Goal: Task Accomplishment & Management: Manage account settings

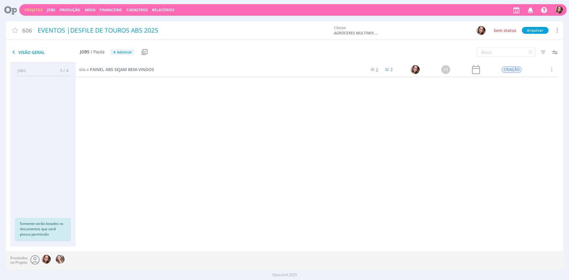
click at [31, 11] on link "Projetos" at bounding box center [34, 9] width 18 height 5
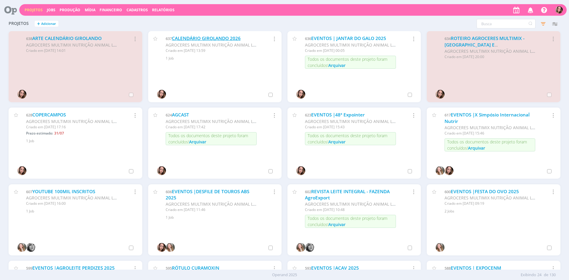
click at [224, 40] on link "CALENDÁRIO GIROLANDO 2026" at bounding box center [206, 38] width 69 height 6
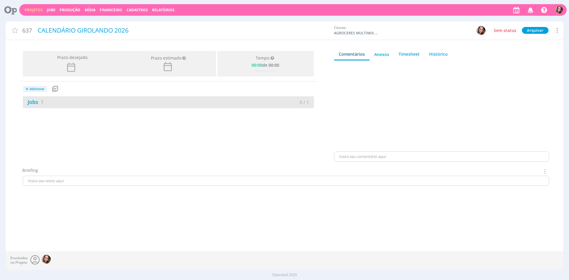
click at [71, 99] on div "Jobs 1" at bounding box center [95, 102] width 145 height 8
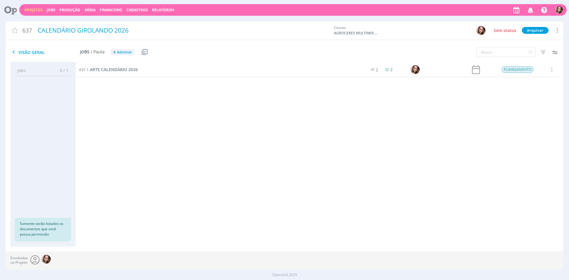
click at [150, 72] on div "637.1 ARTE CALENDÁRIO 2026" at bounding box center [218, 69] width 285 height 15
click at [133, 66] on div "637.1 ARTE CALENDÁRIO 2026" at bounding box center [218, 69] width 285 height 15
click at [132, 68] on span "ARTE CALENDÁRIO 2026" at bounding box center [114, 70] width 48 height 6
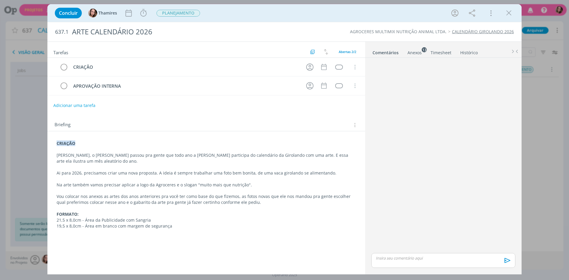
click at [409, 50] on div "Anexos 13" at bounding box center [414, 53] width 14 height 6
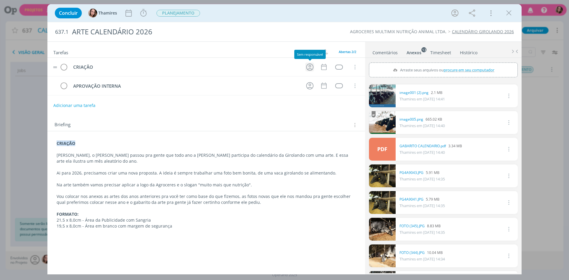
click at [308, 70] on icon "dialog" at bounding box center [309, 66] width 7 height 7
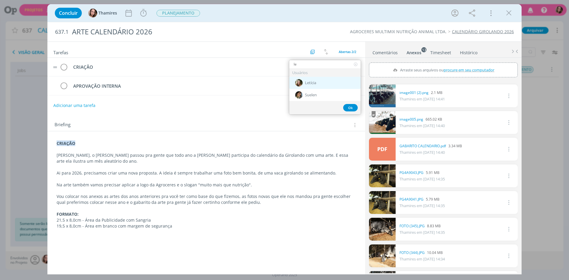
type input "le"
click at [315, 84] on span "Letícia" at bounding box center [310, 83] width 11 height 5
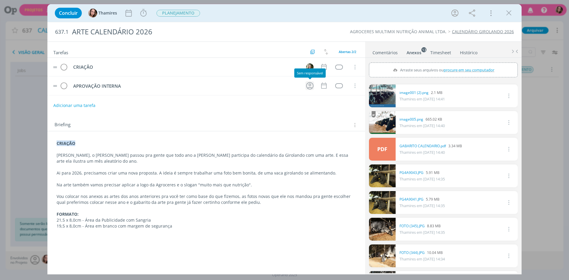
click at [307, 84] on icon "dialog" at bounding box center [309, 85] width 9 height 9
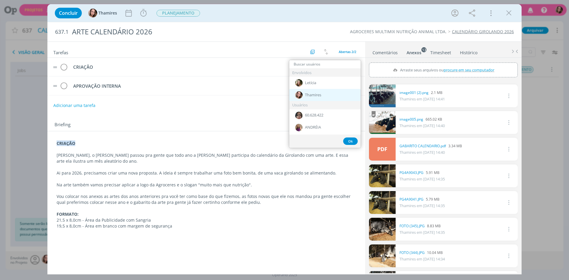
click at [312, 96] on span "Thamires" at bounding box center [313, 95] width 16 height 5
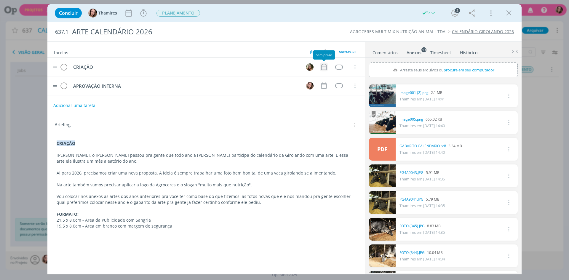
click at [326, 67] on icon "dialog" at bounding box center [323, 67] width 5 height 6
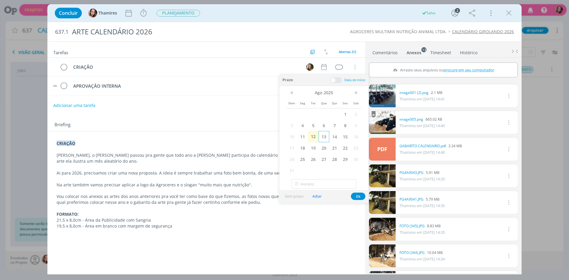
click at [327, 138] on span "13" at bounding box center [323, 136] width 11 height 11
click at [354, 197] on button "Ok" at bounding box center [358, 195] width 15 height 7
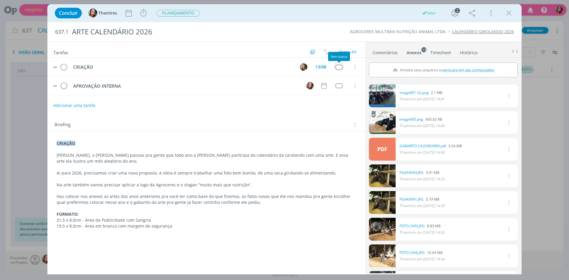
click at [340, 67] on div "dialog" at bounding box center [338, 67] width 7 height 5
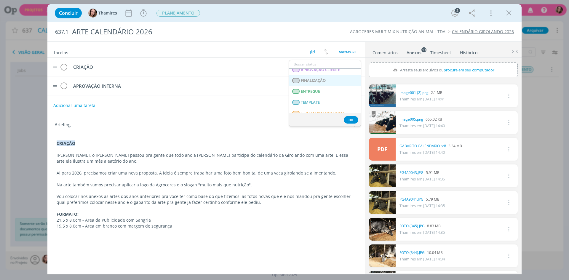
scroll to position [151, 0]
click at [317, 86] on span "T - LIBERADO" at bounding box center [313, 86] width 24 height 5
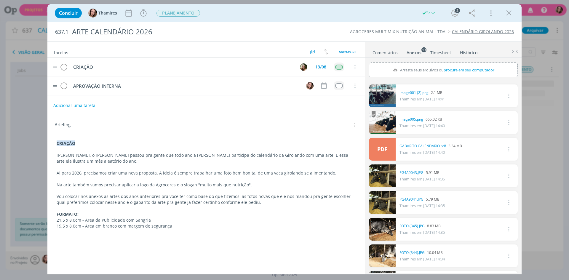
click at [341, 88] on div "dialog" at bounding box center [338, 85] width 7 height 5
click at [339, 86] on div "dialog" at bounding box center [338, 85] width 7 height 5
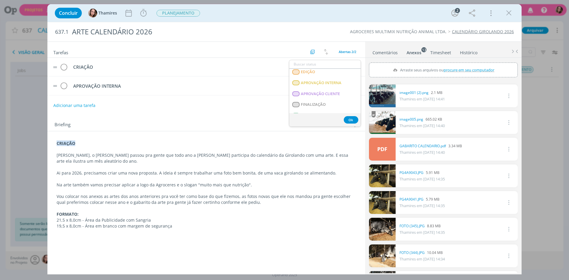
scroll to position [118, 0]
click at [314, 105] on span "T - AGUARDANDO INFO." at bounding box center [323, 107] width 44 height 5
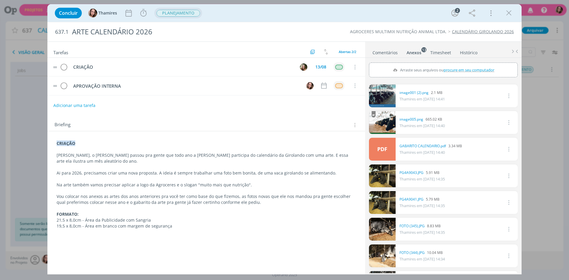
click at [174, 15] on span "PLANEJAMENTO" at bounding box center [178, 13] width 44 height 7
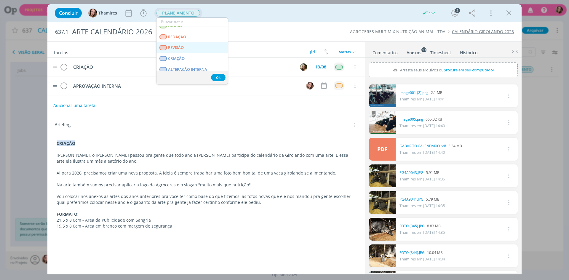
scroll to position [0, 0]
click at [176, 62] on span "CRIAÇÃO" at bounding box center [176, 64] width 17 height 5
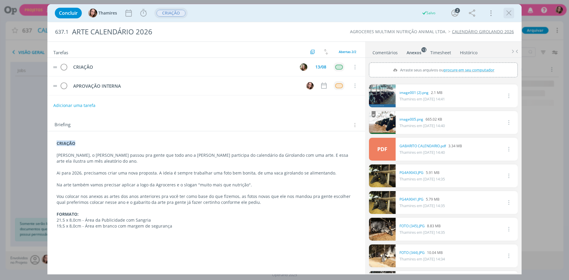
click at [511, 14] on icon "dialog" at bounding box center [508, 13] width 9 height 9
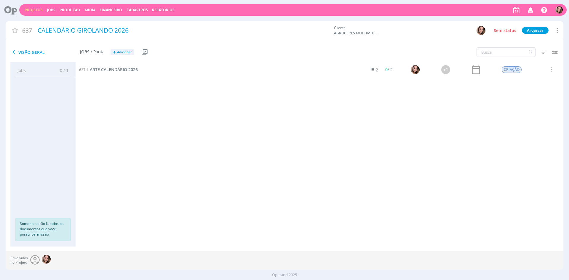
click at [36, 12] on link "Projetos" at bounding box center [34, 9] width 18 height 5
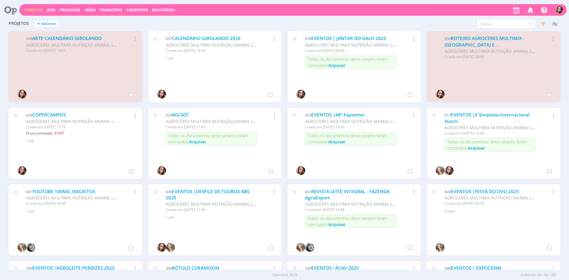
click at [36, 12] on link "Projetos" at bounding box center [34, 9] width 18 height 5
click at [492, 26] on input "text" at bounding box center [505, 23] width 59 height 9
type input "ENFOCO"
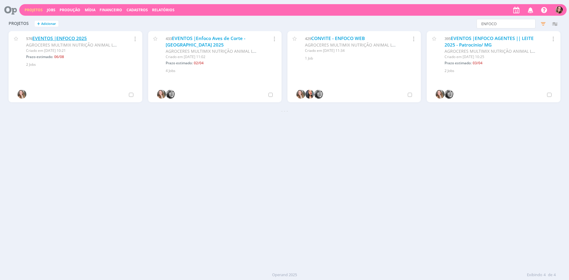
click at [81, 40] on link "EVENTOS |ENFOCO 2025" at bounding box center [59, 38] width 54 height 6
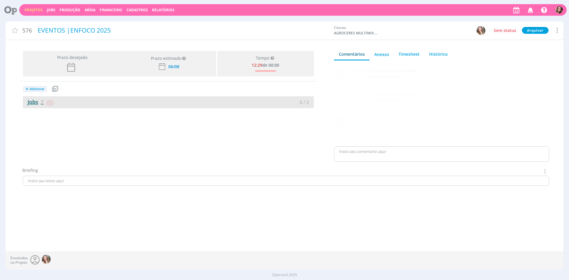
click at [42, 103] on span "2" at bounding box center [42, 101] width 3 height 7
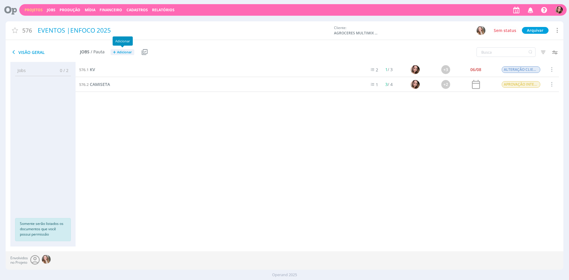
click at [120, 52] on span "Adicionar" at bounding box center [124, 52] width 15 height 4
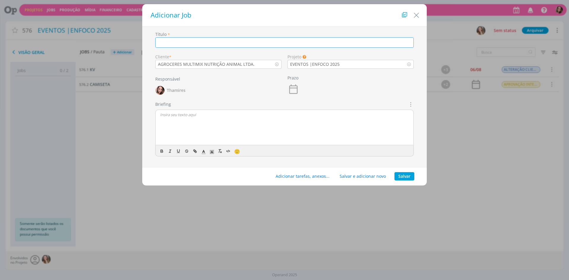
type input "a"
type input "APRESENTAÇÃO [PERSON_NAME] - CONCEITO AGCARE"
click at [184, 126] on div "dialog" at bounding box center [284, 128] width 258 height 36
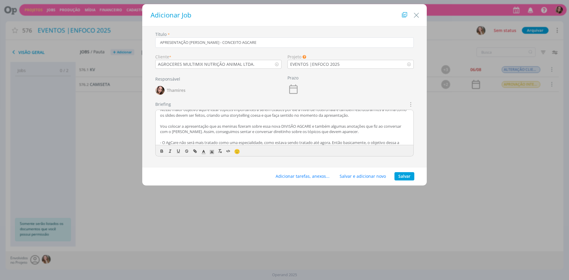
scroll to position [32, 0]
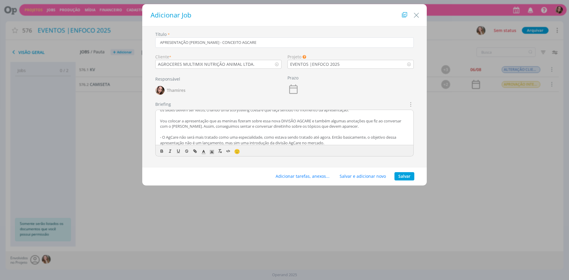
click at [253, 140] on p "- O AgCare não será mais tratado como uma especialidade, como estava sendo trat…" at bounding box center [284, 139] width 249 height 11
click at [366, 141] on p "- O AgCare não será mais tratado como uma especialidade, como estava sendo trat…" at bounding box center [284, 139] width 249 height 11
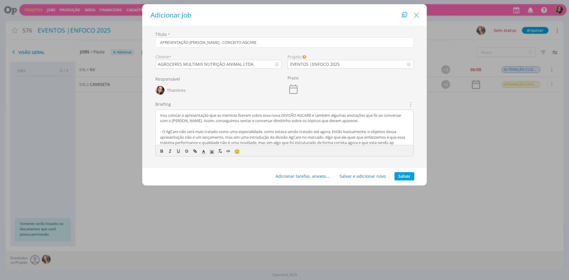
scroll to position [43, 0]
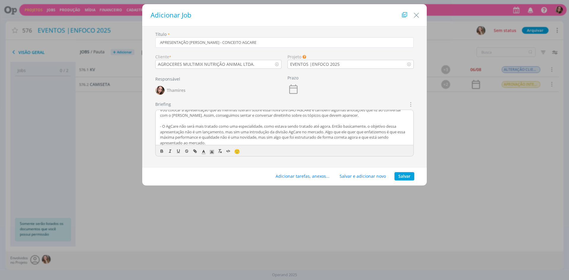
click at [366, 141] on p "- O AgCare não será mais tratado como uma especialidade, como estava sendo trat…" at bounding box center [284, 134] width 249 height 22
click at [304, 138] on p "- O AgCare não será mais tratado como uma especialidade, como estava sendo trat…" at bounding box center [284, 134] width 249 height 22
click at [303, 140] on p "- O AgCare não será mais tratado como uma especialidade, como estava sendo trat…" at bounding box center [284, 134] width 249 height 22
click at [326, 141] on p "- O AgCare não será mais tratado como uma especialidade, como estava sendo trat…" at bounding box center [284, 132] width 249 height 22
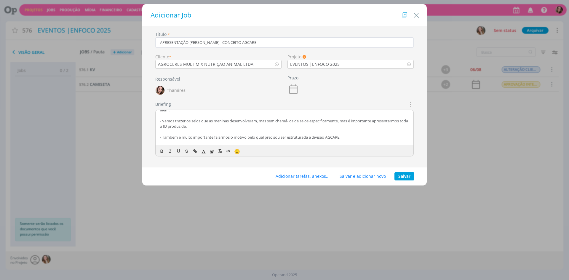
scroll to position [31, 0]
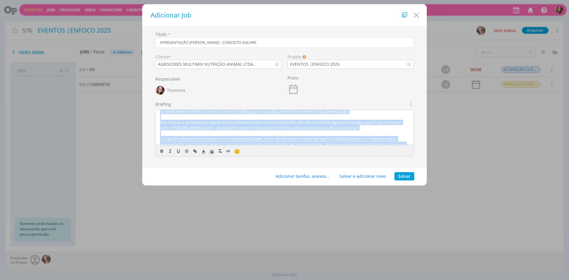
copy div "LOREMIP Dol, sita consecte adipiscing elit seddo, eiusmodtempo incid ut laboree…"
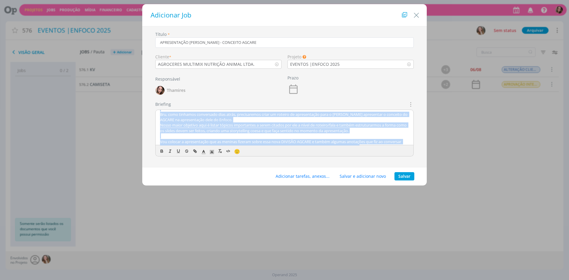
scroll to position [1, 0]
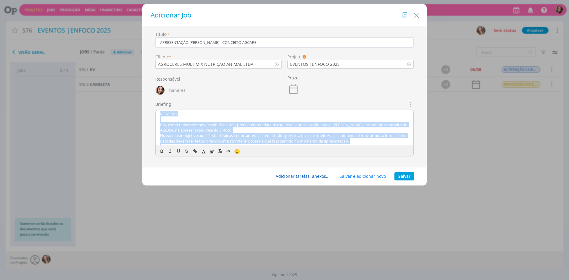
click at [297, 176] on button "Adicionar tarefas, anexos..." at bounding box center [303, 176] width 62 height 8
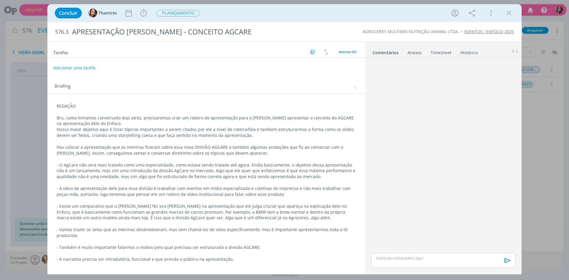
click at [104, 107] on p "REDAÇÃO" at bounding box center [206, 106] width 299 height 6
click at [141, 126] on p "Bru, como tinhamos conversado dias atrás, precisaremos criar um roteiro de apre…" at bounding box center [206, 121] width 299 height 12
drag, startPoint x: 142, startPoint y: 126, endPoint x: 230, endPoint y: 135, distance: 88.3
click at [230, 135] on div "REDAÇÃO Bru, como tinhamos conversado dias atrás, precisaremos criar um roteiro…" at bounding box center [206, 182] width 308 height 163
click at [230, 135] on p "Nosso maior objetivo aqui é listar tópicos importantes a serem citados por ele …" at bounding box center [206, 133] width 299 height 12
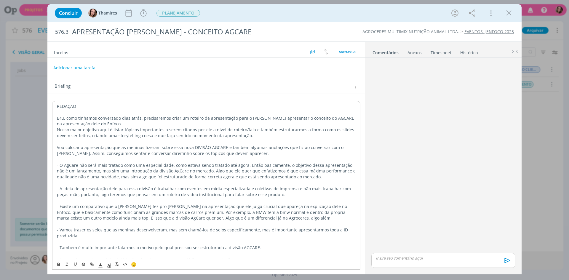
click at [232, 134] on p "Nosso maior objetivo aqui é listar tópicos importantes a serem citados por ele …" at bounding box center [206, 133] width 299 height 12
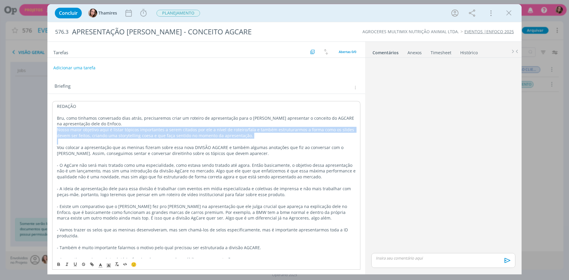
click at [232, 134] on p "Nosso maior objetivo aqui é listar tópicos importantes a serem citados por ele …" at bounding box center [206, 133] width 299 height 12
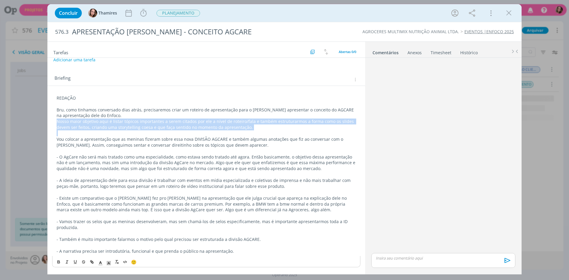
drag, startPoint x: 93, startPoint y: 130, endPoint x: 90, endPoint y: 123, distance: 7.0
click at [92, 130] on p "Nosso maior objetivo aqui é listar tópicos importantes a serem citados por ele …" at bounding box center [206, 124] width 299 height 12
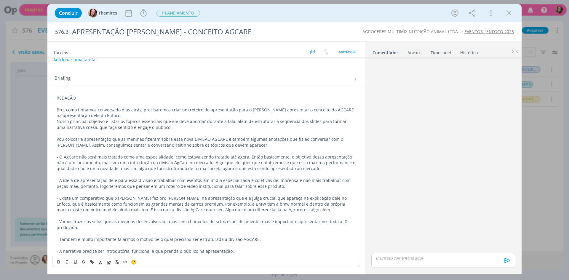
click at [139, 118] on p "Bru, como tinhamos conversado dias atrás, precisaremos criar um roteiro de apre…" at bounding box center [206, 113] width 299 height 12
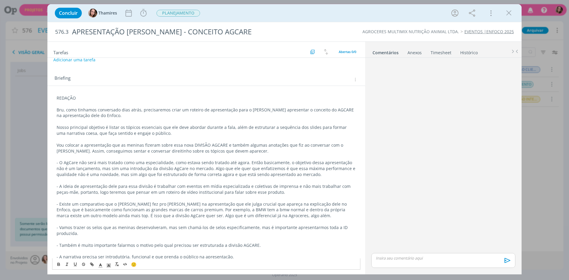
click at [202, 128] on p "Nosso principal objetivo é listar os tópicos essenciais que ele deve abordar du…" at bounding box center [206, 130] width 299 height 12
click at [275, 126] on p "Nosso principal objetivo é listar os tópicos essenciais que ele deve abordar du…" at bounding box center [206, 130] width 299 height 12
drag, startPoint x: 176, startPoint y: 143, endPoint x: 222, endPoint y: 144, distance: 46.2
click at [222, 144] on p "Vou colocar a apresentação que as meninas fizeram sobre essa nova DIVISÃO AGCAR…" at bounding box center [206, 148] width 299 height 12
click at [237, 143] on p "Vou colocar a apresentação que as meninas fizeram sobre essa nova DIVISÃO AGCAR…" at bounding box center [206, 148] width 299 height 12
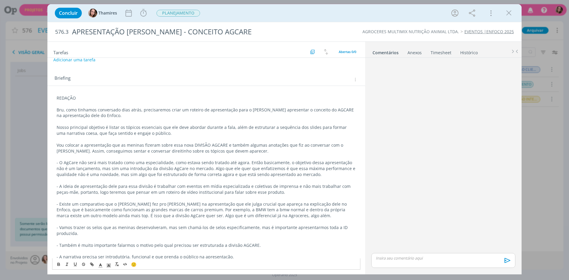
click at [223, 143] on p "Vou colocar a apresentação que as meninas fizeram sobre essa nova DIVISÃO AGCAR…" at bounding box center [206, 148] width 299 height 12
click at [286, 145] on p "Vou colocar a apresentação que as meninas fizeram sobre essa nova DIVISÃO AGCAR…" at bounding box center [206, 148] width 299 height 12
click at [116, 152] on p "Vou colocar a apresentação que as meninas fizeram sobre essa nova DIVISÃO AGCAR…" at bounding box center [206, 148] width 299 height 12
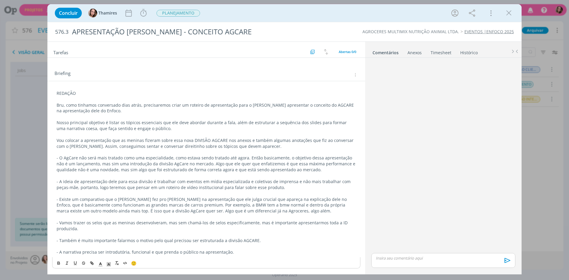
scroll to position [14, 0]
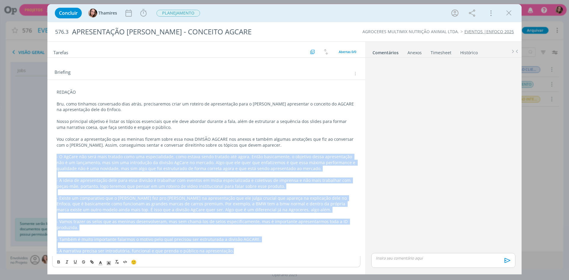
drag, startPoint x: 57, startPoint y: 157, endPoint x: 259, endPoint y: 253, distance: 223.5
click at [259, 253] on div "REDAÇÃO Bru, como tinhamos conversado dias atrás, precisaremos criar um roteiro…" at bounding box center [206, 171] width 308 height 169
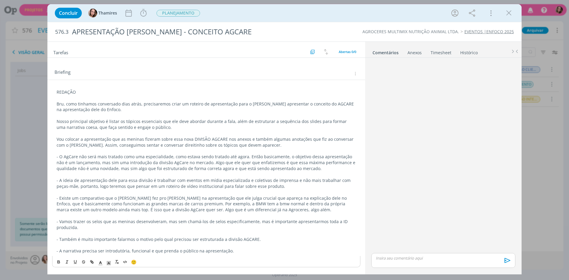
scroll to position [0, 0]
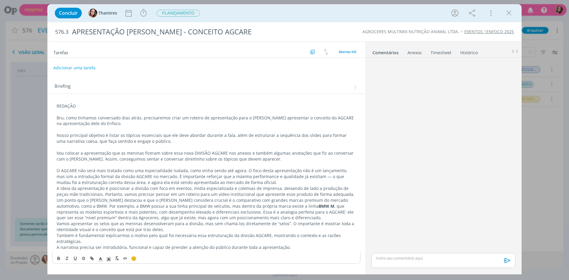
click at [58, 167] on p "dialog" at bounding box center [206, 165] width 299 height 6
click at [56, 170] on div "REDAÇÃO Bru, como tinhamos conversado dias atrás, precisaremos criar um roteiro…" at bounding box center [206, 176] width 308 height 151
click at [277, 171] on p "- O AGCARE não será mais tratado como uma especialidade isolada, como vinha sen…" at bounding box center [206, 177] width 299 height 18
click at [267, 182] on p "- O AGCARE não será mais tratado como uma especialidade isolada, como vinha sen…" at bounding box center [206, 177] width 299 height 18
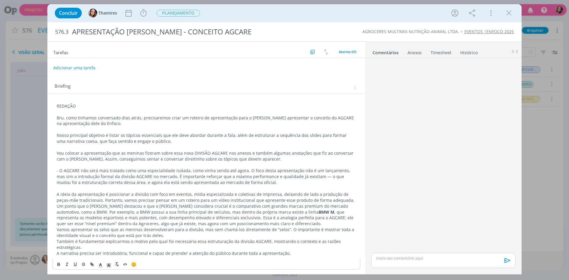
scroll to position [2, 0]
click at [56, 194] on div "REDAÇÃO Bru, como tinhamos conversado dias atrás, precisaremos criar um roteiro…" at bounding box center [206, 177] width 308 height 157
click at [80, 192] on p "- A ideia da apresentação é posicionar a divisão com foco em eventos, mídia esp…" at bounding box center [206, 195] width 299 height 12
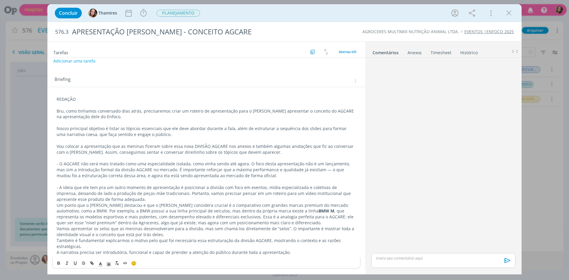
scroll to position [8, 0]
click at [241, 190] on p "- A ideia que ele tem pra um outro momento de apresentação é posicionar a divis…" at bounding box center [206, 192] width 299 height 18
click at [254, 187] on p "- A ideia que ele tem pra um outro momento de apresentação é posicionar a divis…" at bounding box center [206, 192] width 299 height 18
click at [302, 186] on p "- A ideia que ele tem pra um outro momento de apresentação é posicionar a divis…" at bounding box center [206, 192] width 299 height 18
click at [325, 187] on p "- A ideia que ele tem pra um outro momento de apresentação é posicionar a divis…" at bounding box center [206, 192] width 299 height 18
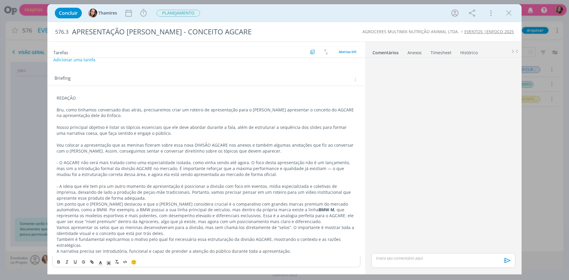
click at [121, 198] on p "- A ideia que ele tem pra um outro momento de apresentação é posicionar a divis…" at bounding box center [206, 192] width 299 height 18
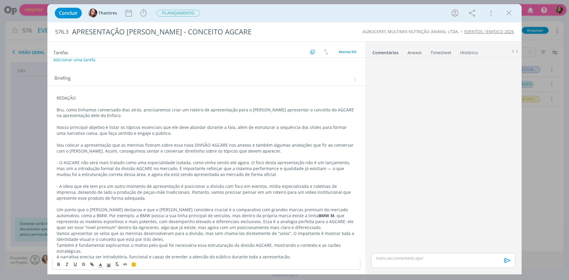
drag, startPoint x: 186, startPoint y: 192, endPoint x: 191, endPoint y: 191, distance: 4.5
click at [186, 191] on p "- A ideia que ele tem pra um outro momento de apresentação é posicionar a divis…" at bounding box center [206, 192] width 299 height 18
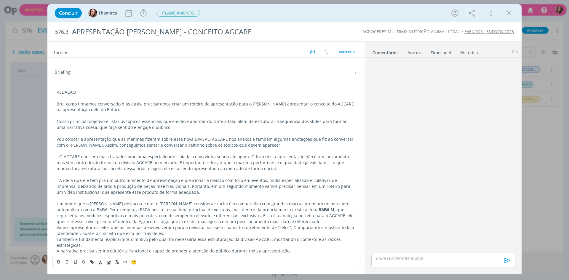
click at [58, 202] on p "Um ponto que o [PERSON_NAME] destacou e que o [PERSON_NAME] considera crucial é…" at bounding box center [206, 213] width 299 height 24
click at [184, 205] on p "- Um ponto que o [PERSON_NAME] destacou e que o [PERSON_NAME] considera crucial…" at bounding box center [206, 213] width 299 height 24
click at [337, 207] on p "- Um ponto que o [PERSON_NAME] destacou e que o [PERSON_NAME] considera crucial…" at bounding box center [206, 213] width 299 height 24
click at [81, 213] on p "- Um ponto que o [PERSON_NAME] destacou e que o [PERSON_NAME] considera crucial…" at bounding box center [206, 213] width 299 height 24
click at [190, 212] on p "- Um ponto que o [PERSON_NAME] destacou e que o [PERSON_NAME] considera crucial…" at bounding box center [206, 213] width 299 height 24
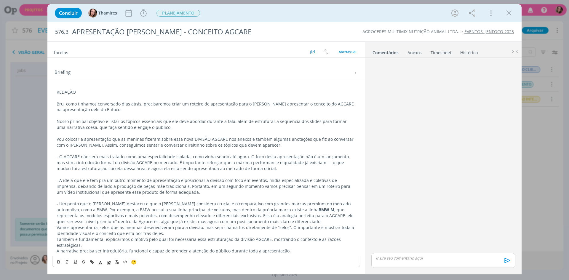
click at [216, 212] on p "- Um ponto que o [PERSON_NAME] destacou e que o [PERSON_NAME] considera crucial…" at bounding box center [206, 213] width 299 height 24
click at [324, 219] on p "- Um ponto que o [PERSON_NAME] destacou e que o [PERSON_NAME] considera crucial…" at bounding box center [206, 213] width 299 height 24
click at [352, 212] on p "- Um ponto que o [PERSON_NAME] destacou e que o [PERSON_NAME] considera crucial…" at bounding box center [206, 213] width 299 height 24
click at [259, 218] on p "- Um ponto que o [PERSON_NAME] destacou e que o [PERSON_NAME] considera crucial…" at bounding box center [206, 213] width 299 height 24
click at [198, 216] on p "- Um ponto que o [PERSON_NAME] destacou e que o [PERSON_NAME] considera crucial…" at bounding box center [206, 213] width 299 height 24
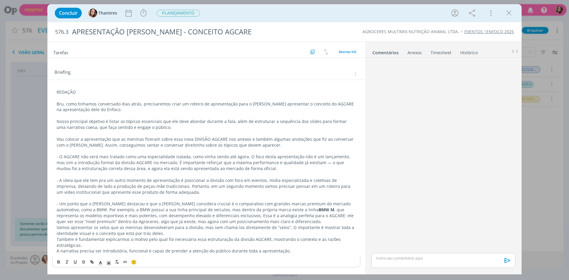
click at [250, 222] on p "- Um ponto que o [PERSON_NAME] destacou e que o [PERSON_NAME] considera crucial…" at bounding box center [206, 213] width 299 height 24
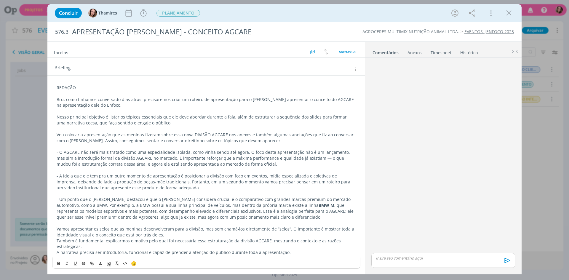
scroll to position [20, 0]
click at [57, 227] on p "Vamos apresentar os selos que as meninas desenvolveram para a divisão, mas sem …" at bounding box center [206, 230] width 299 height 12
click at [170, 235] on p "- Vamos apresentar os selos que as meninas desenvolveram para a divisão, mas se…" at bounding box center [206, 230] width 299 height 12
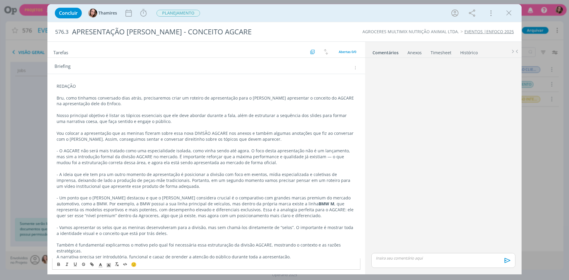
scroll to position [26, 0]
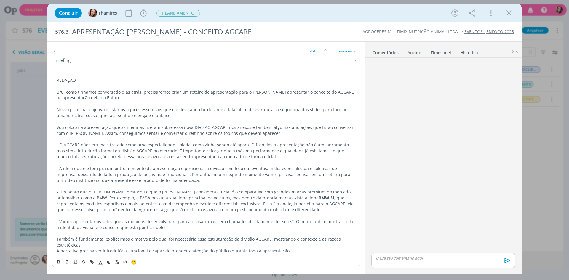
click at [54, 240] on div "REDAÇÃO Bru, como tinhamos conversado dias atrás, precisaremos criar um roteiro…" at bounding box center [206, 165] width 308 height 181
click at [102, 245] on p "- Também é fundamental explicarmos o motivo pelo qual foi necessária essa estru…" at bounding box center [206, 242] width 299 height 12
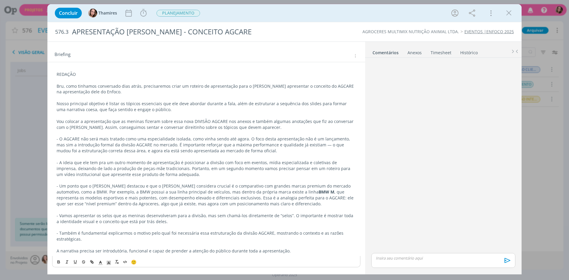
click at [56, 253] on div "REDAÇÃO Bru, como tinhamos conversado dias atrás, precisaremos criar um roteiro…" at bounding box center [206, 162] width 308 height 187
click at [123, 250] on p "- A narrativa precisa ser introdutória, funcional e capaz de prender a atenção …" at bounding box center [206, 251] width 299 height 6
click at [123, 251] on p "- A narrativa precisa ser funcional e capaz de prender a atenção do público dur…" at bounding box center [206, 251] width 299 height 6
click at [144, 250] on p "- A narrativa precisa ser funcional e capaz de prender a atenção do público dur…" at bounding box center [206, 251] width 299 height 6
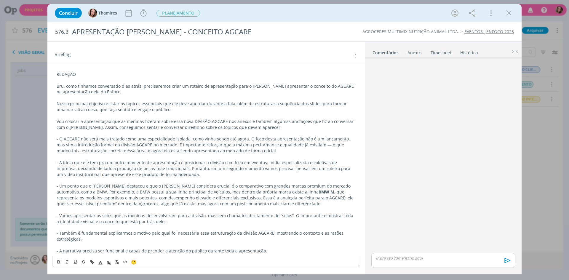
click at [232, 251] on p "- A narrativa precisa ser funcional e capaz de prender a atenção do público dur…" at bounding box center [206, 251] width 299 height 6
click at [166, 248] on p "- A narrativa precisa ser funcional e capaz de prender a atenção do público dur…" at bounding box center [206, 251] width 299 height 6
click at [225, 245] on p "dialog" at bounding box center [206, 245] width 299 height 6
click at [127, 252] on p "- A narrativa precisa ser funcional e capaz de prender a atenção do público dur…" at bounding box center [206, 251] width 299 height 6
click at [148, 249] on p "- A narrativa precisa ser funcional e capaz de prender a atenção do público dur…" at bounding box center [206, 251] width 299 height 6
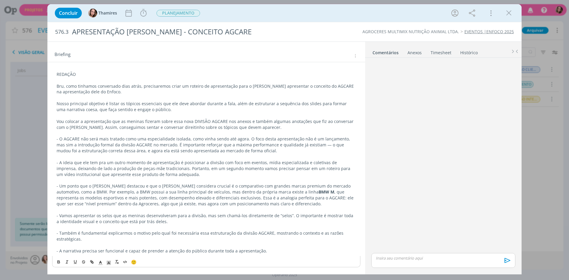
click at [207, 252] on p "- A narrativa precisa ser funcional e capaz de prender a atenção do público dur…" at bounding box center [206, 251] width 299 height 6
click at [140, 253] on p "- A narrativa precisa ser funcional e capaz de prender a atenção do público dur…" at bounding box center [206, 251] width 299 height 6
click at [136, 251] on p "- A narrativa precisa ser funcional e capaz de prender a atenção do público dur…" at bounding box center [206, 251] width 299 height 6
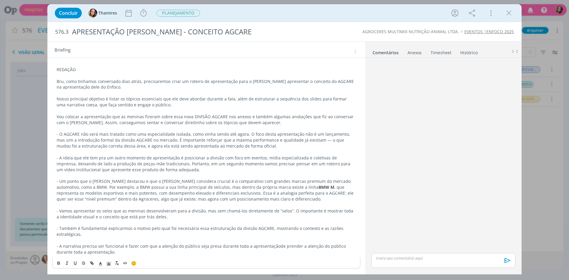
scroll to position [38, 0]
drag, startPoint x: 274, startPoint y: 243, endPoint x: 280, endPoint y: 249, distance: 8.4
click at [280, 249] on p "- A narrativa precisa ser funcional e fazer com que a atenção do público seja p…" at bounding box center [206, 248] width 299 height 12
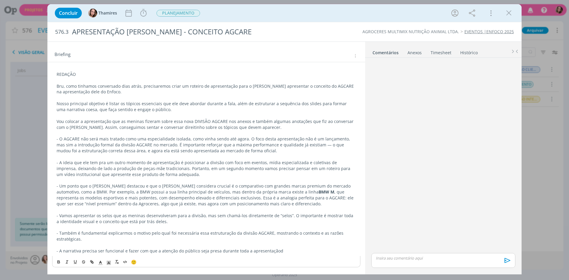
scroll to position [32, 0]
click at [71, 70] on div "REDAÇÃO Bru, como tinhamos conversado dias atrás, precisaremos criar um roteiro…" at bounding box center [206, 162] width 308 height 187
click at [57, 264] on icon "dialog" at bounding box center [58, 261] width 5 height 5
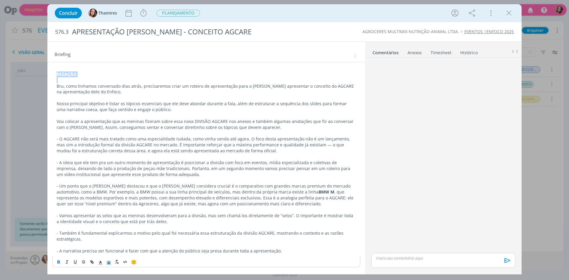
click at [111, 263] on icon "dialog" at bounding box center [108, 262] width 5 height 5
click at [121, 237] on span "dialog" at bounding box center [121, 236] width 5 height 5
click at [95, 89] on p "Bru, como tinhamos conversado dias atrás, precisaremos criar um roteiro de apre…" at bounding box center [206, 89] width 299 height 12
drag, startPoint x: 256, startPoint y: 87, endPoint x: 302, endPoint y: 86, distance: 45.9
click at [302, 86] on p "Bru, como tinhamos conversado dias atrás, precisaremos criar um roteiro de apre…" at bounding box center [206, 89] width 299 height 12
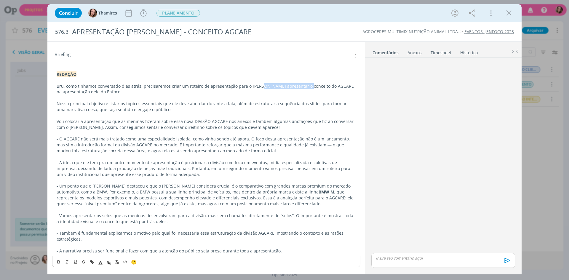
click at [302, 86] on p "Bru, como tinhamos conversado dias atrás, precisaremos criar um roteiro de apre…" at bounding box center [206, 89] width 299 height 12
click at [107, 94] on p "Bru, como tinhamos conversado dias atrás, precisaremos criar um roteiro de apre…" at bounding box center [206, 89] width 299 height 12
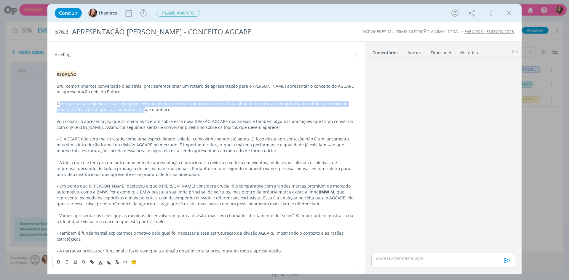
drag, startPoint x: 60, startPoint y: 103, endPoint x: 132, endPoint y: 111, distance: 72.4
click at [132, 111] on p "Nosso principal objetivo é listar os tópicos essenciais que ele deve abordar du…" at bounding box center [206, 107] width 299 height 12
click at [195, 190] on p "- Um ponto que o [PERSON_NAME] destacou e que o [PERSON_NAME] considera crucial…" at bounding box center [206, 195] width 299 height 24
click at [288, 195] on p "- Um ponto que o [PERSON_NAME] destacou e que o [PERSON_NAME] considera crucial…" at bounding box center [206, 195] width 299 height 24
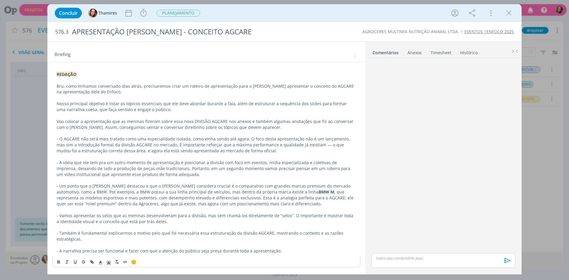
click at [275, 192] on p "- Um ponto que o [PERSON_NAME] destacou e que o [PERSON_NAME] considera crucial…" at bounding box center [206, 195] width 299 height 24
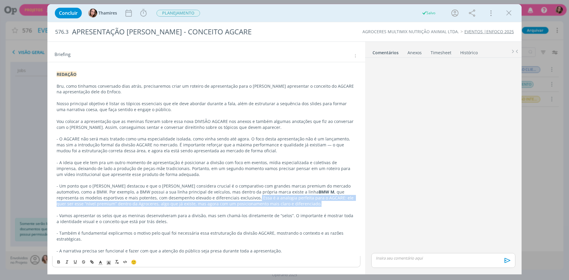
drag, startPoint x: 194, startPoint y: 198, endPoint x: 240, endPoint y: 202, distance: 45.5
click at [240, 202] on p "- Um ponto que o [PERSON_NAME] destacou e que o [PERSON_NAME] considera crucial…" at bounding box center [206, 195] width 299 height 24
click at [61, 261] on icon "dialog" at bounding box center [58, 261] width 5 height 5
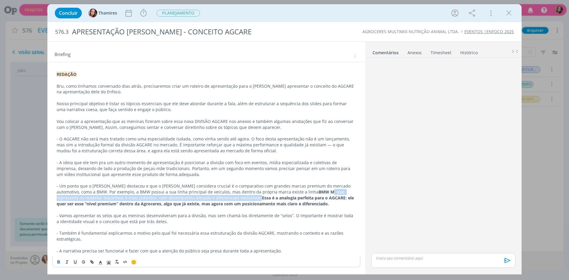
click at [216, 161] on p "- A ideia que ele tem pra um outro momento de apresentação é posicionar a divis…" at bounding box center [206, 169] width 299 height 18
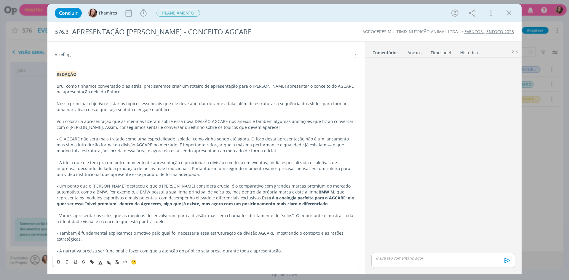
click at [137, 217] on p "- Vamos apresentar os selos que as meninas desenvolveram para a divisão, mas se…" at bounding box center [206, 219] width 299 height 12
click at [201, 214] on p "- Vamos apresentar os selos que as meninas desenvolveram para a divisão, mas se…" at bounding box center [206, 219] width 299 height 12
click at [285, 222] on p "- Vamos apresentar os selos que as meninas desenvolveram para a divisão, mas se…" at bounding box center [206, 219] width 299 height 12
click at [276, 251] on p "- A narrativa precisa ser funcional e fazer com que a atenção do público seja p…" at bounding box center [206, 251] width 299 height 6
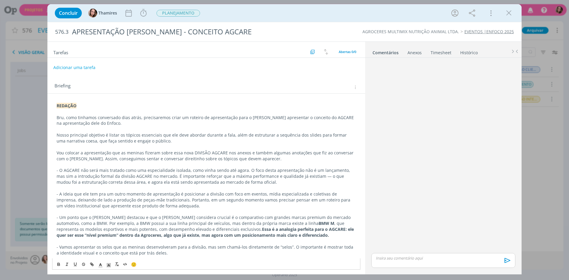
scroll to position [0, 0]
click at [75, 68] on button "Adicionar uma tarefa" at bounding box center [74, 67] width 42 height 10
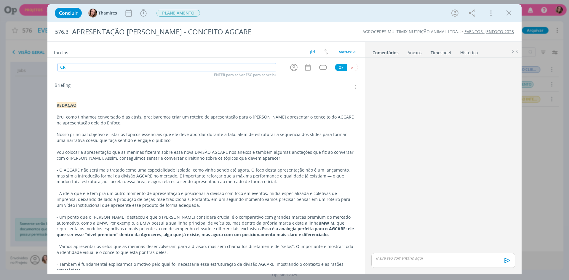
type input "C"
type input "REDAÇÃO"
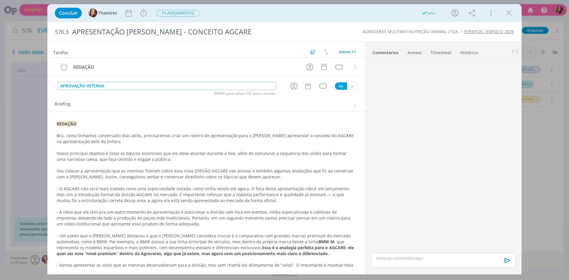
type input "APROVAÇÃO INTERNA"
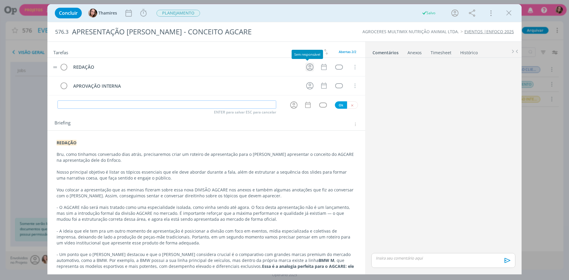
click at [308, 66] on icon "dialog" at bounding box center [309, 66] width 7 height 7
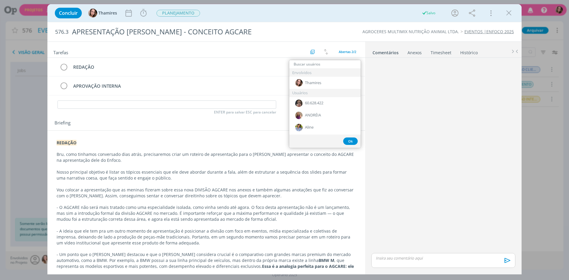
click at [412, 54] on div "Anexos 0" at bounding box center [414, 53] width 14 height 6
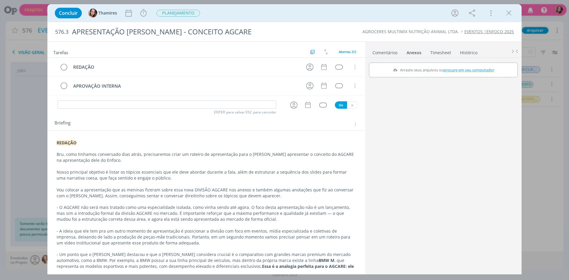
click at [461, 73] on label "Arraste seus arquivos ou procure em seu computador" at bounding box center [443, 70] width 106 height 8
click at [461, 64] on input "Arraste seus arquivos ou procure em seu computador" at bounding box center [443, 63] width 149 height 2
type input "C:\fakepath\Apresentação 09.pdf"
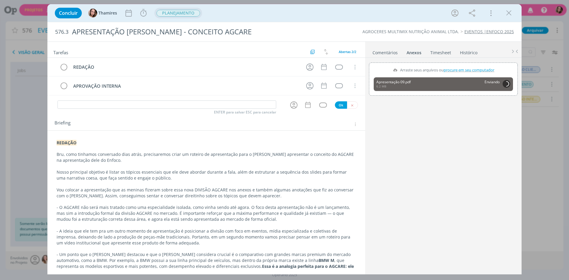
click at [171, 16] on span "PLANEJAMENTO" at bounding box center [178, 13] width 44 height 7
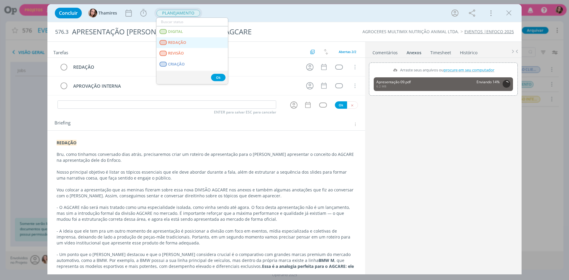
click at [180, 45] on link "REDAÇÃO" at bounding box center [191, 42] width 71 height 11
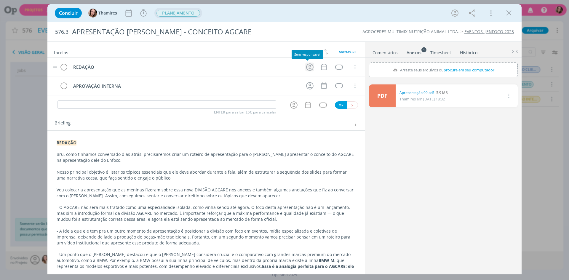
click at [306, 64] on icon "dialog" at bounding box center [309, 66] width 7 height 7
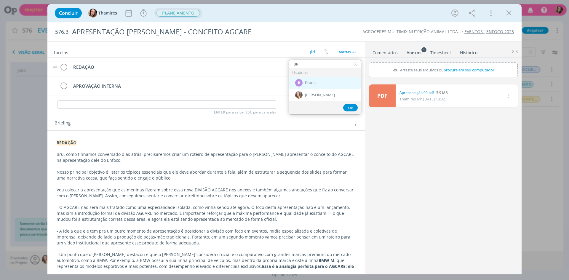
type input "BR"
click at [314, 83] on span "Bruna" at bounding box center [310, 83] width 11 height 5
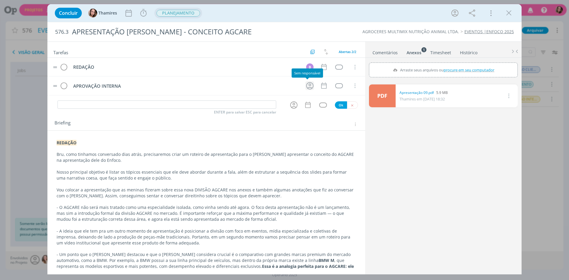
click at [308, 83] on icon "dialog" at bounding box center [309, 85] width 7 height 7
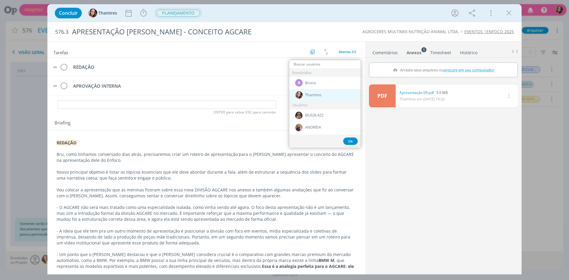
click at [311, 98] on div "Thamires" at bounding box center [324, 95] width 71 height 12
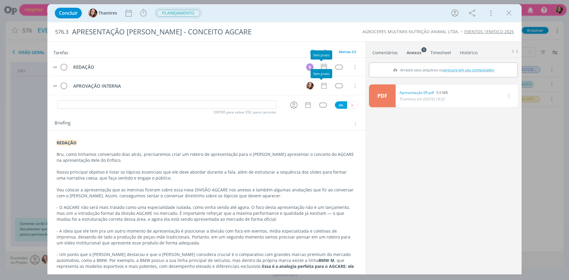
click at [320, 68] on icon "dialog" at bounding box center [324, 67] width 8 height 8
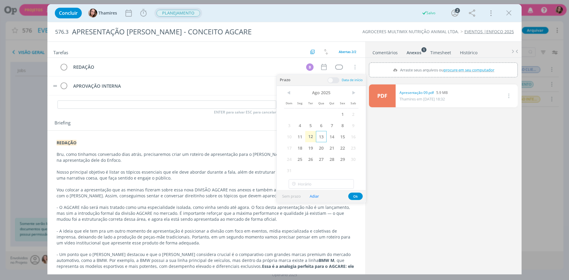
click at [324, 137] on span "13" at bounding box center [321, 136] width 11 height 11
click at [354, 194] on button "Ok" at bounding box center [355, 195] width 15 height 7
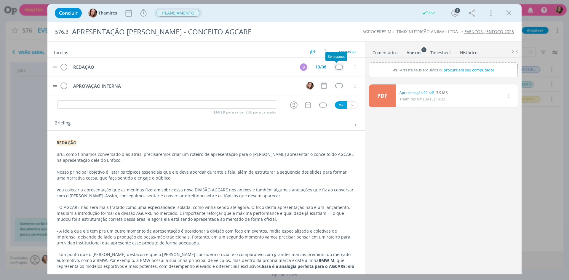
click at [335, 67] on div "dialog" at bounding box center [338, 67] width 7 height 5
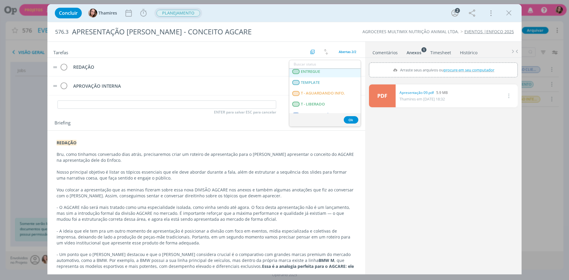
scroll to position [151, 0]
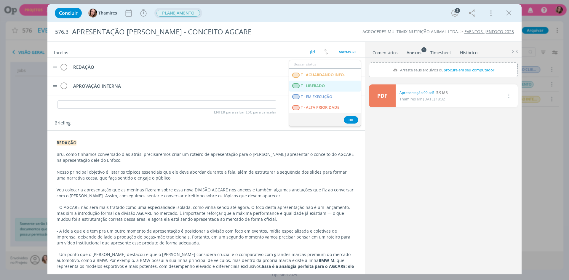
click at [313, 85] on span "T - LIBERADO" at bounding box center [313, 86] width 24 height 5
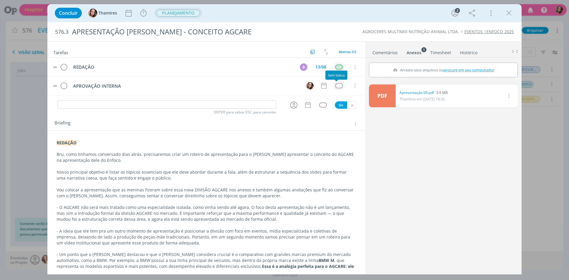
click at [337, 86] on div "dialog" at bounding box center [338, 85] width 7 height 5
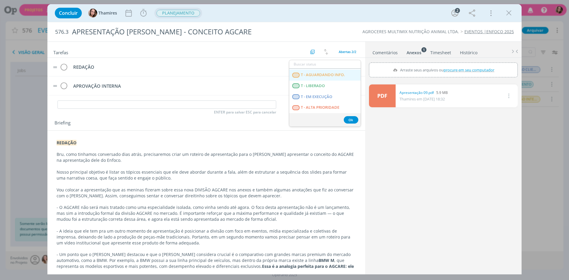
click at [334, 73] on span "T - AGUARDANDO INFO." at bounding box center [323, 75] width 44 height 5
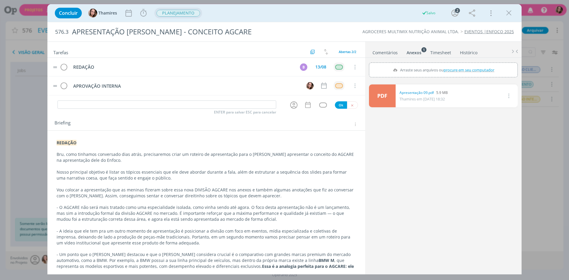
click at [177, 15] on span "PLANEJAMENTO" at bounding box center [178, 13] width 44 height 7
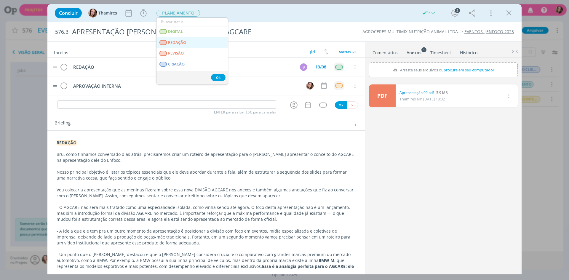
click at [186, 43] on link "REDAÇÃO" at bounding box center [191, 42] width 71 height 11
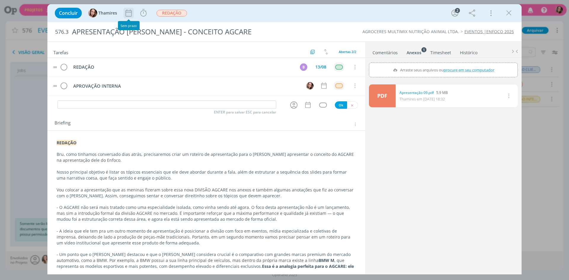
click at [131, 11] on icon "dialog" at bounding box center [128, 12] width 6 height 7
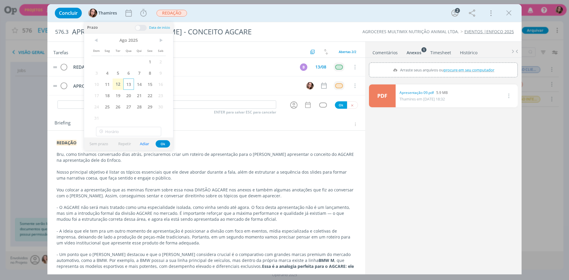
click at [132, 81] on span "13" at bounding box center [128, 83] width 11 height 11
drag, startPoint x: 167, startPoint y: 145, endPoint x: 194, endPoint y: 118, distance: 38.1
click at [167, 145] on button "Ok" at bounding box center [162, 143] width 15 height 7
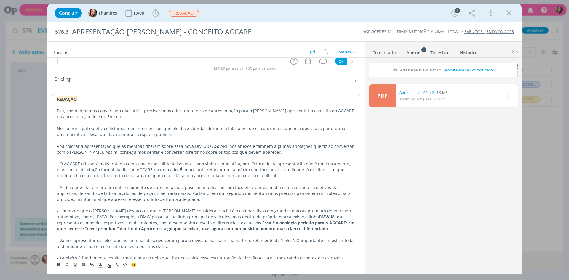
scroll to position [59, 0]
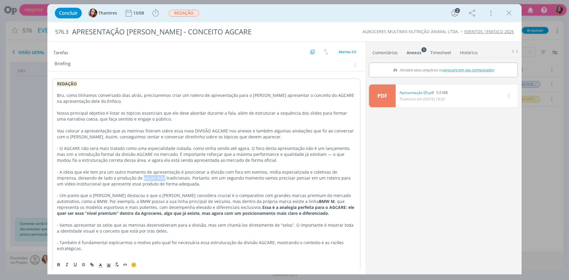
click at [131, 178] on p "- A ideia que ele tem pra um outro momento de apresentação é posicionar a divis…" at bounding box center [206, 178] width 299 height 18
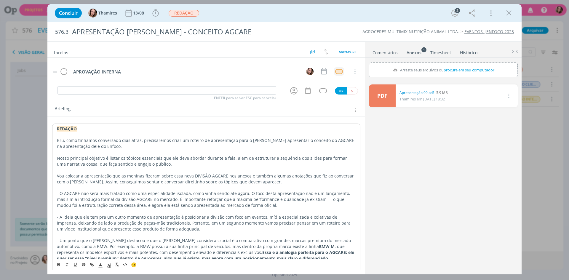
scroll to position [0, 0]
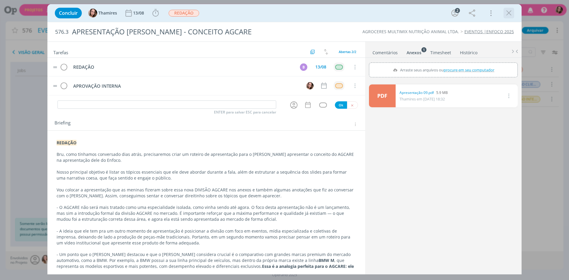
click at [507, 15] on icon "dialog" at bounding box center [508, 13] width 9 height 9
